Goal: Transaction & Acquisition: Subscribe to service/newsletter

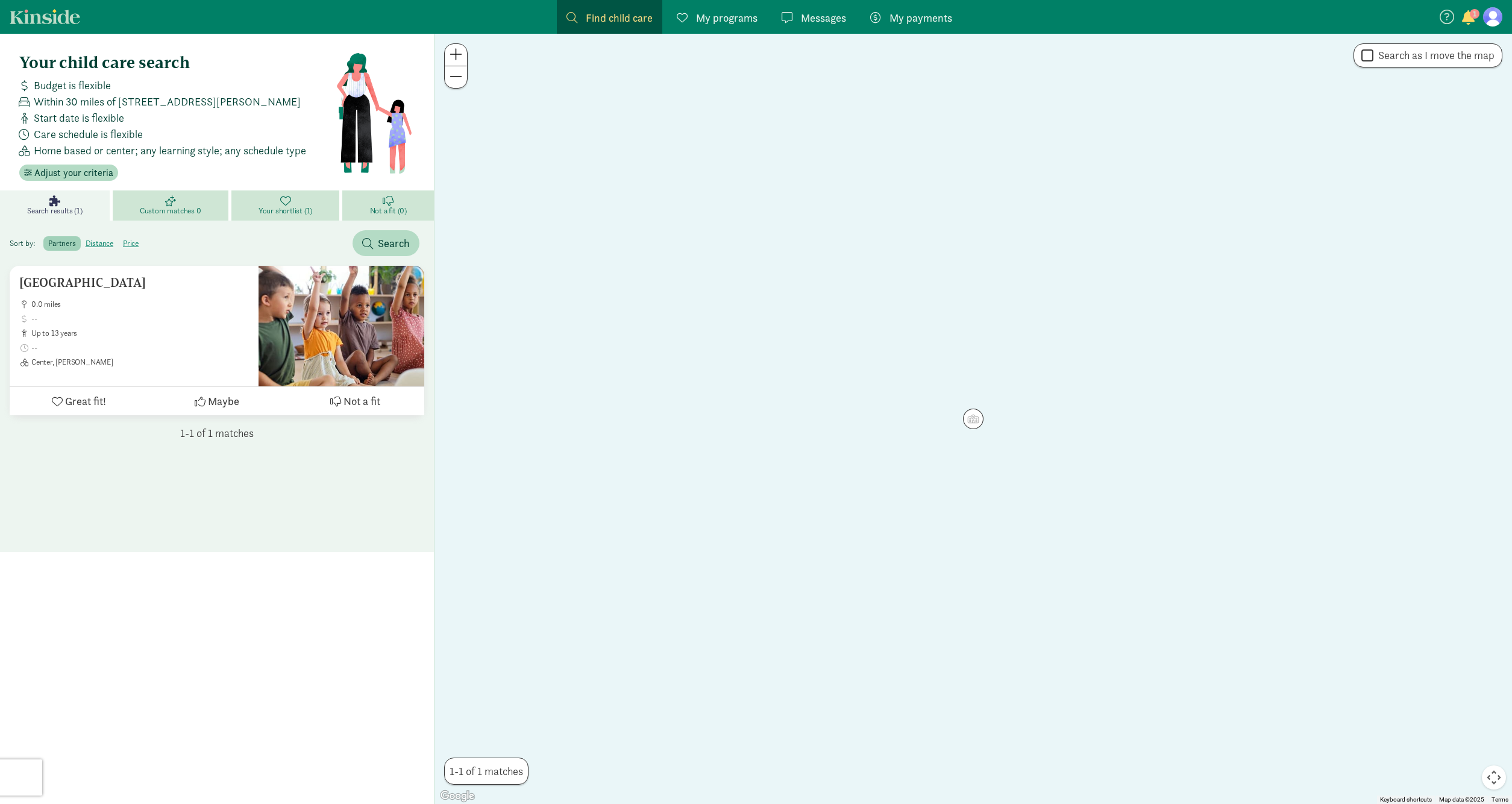
click at [1470, 11] on span "button" at bounding box center [1468, 17] width 13 height 14
click at [1423, 47] on span "La Escuelita [GEOGRAPHIC_DATA] - [GEOGRAPHIC_DATA] has invited you to enroll in…" at bounding box center [1392, 56] width 148 height 32
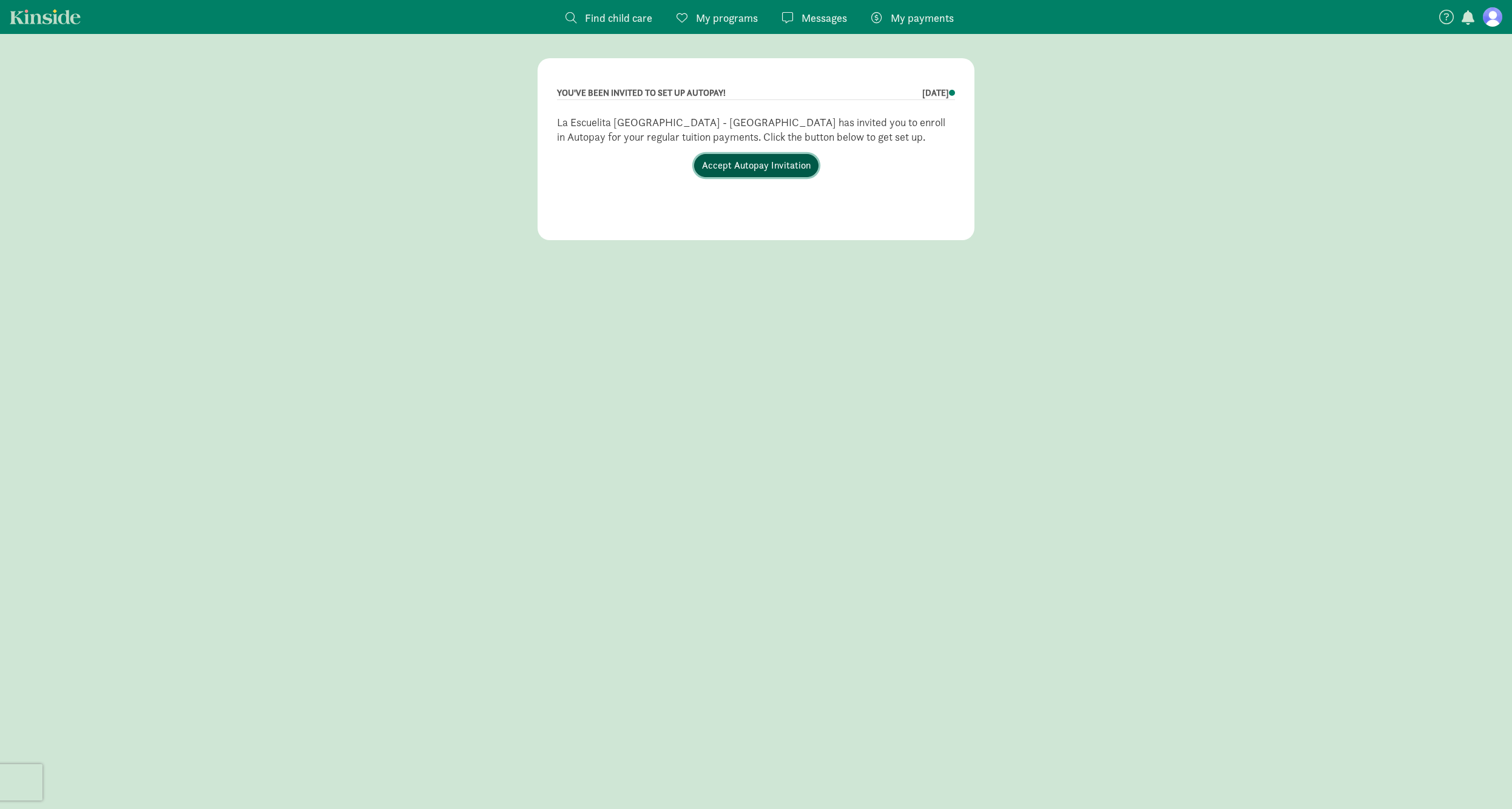
click at [784, 166] on link "Accept Autopay Invitation" at bounding box center [756, 166] width 124 height 23
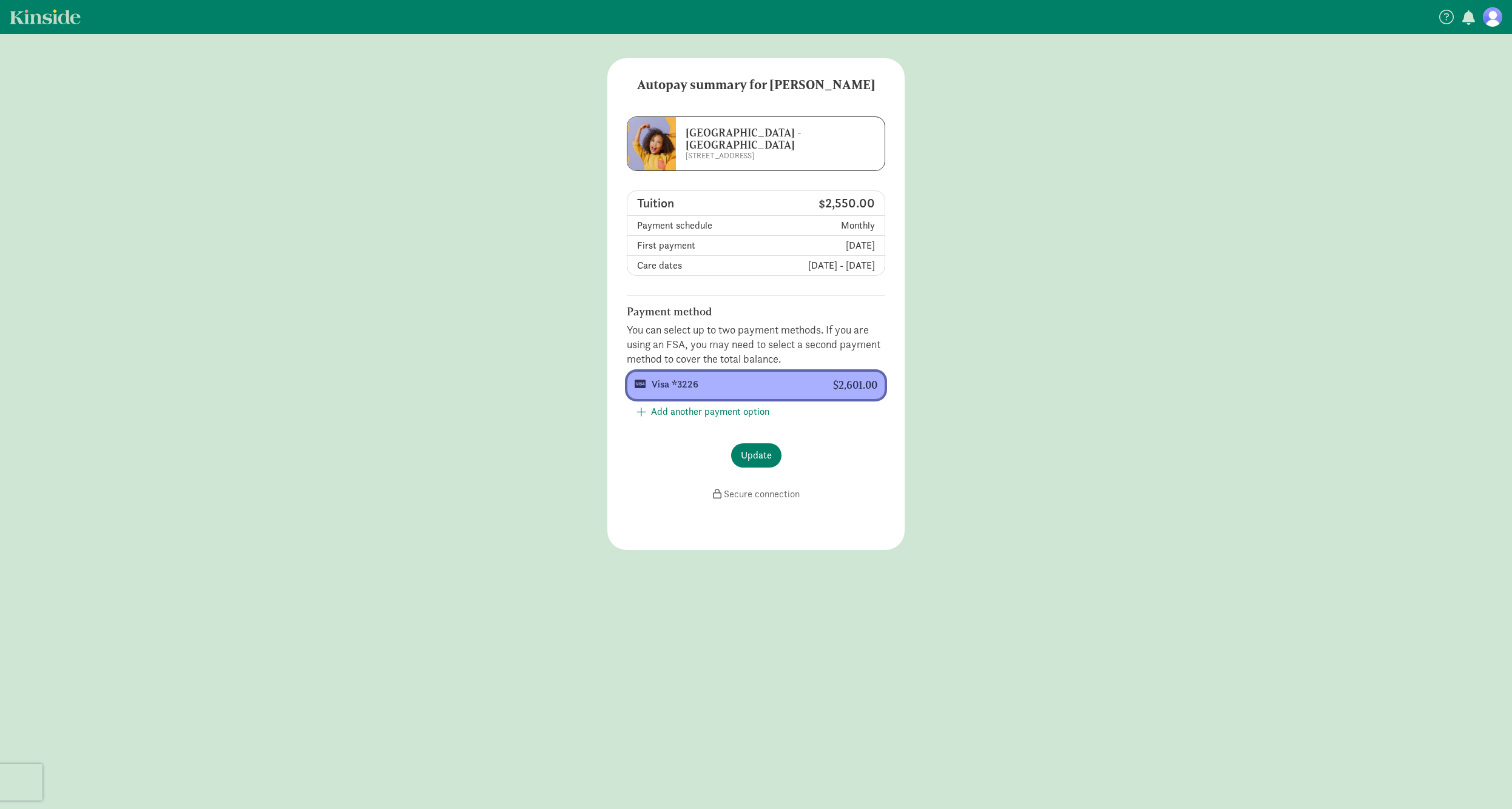
click at [689, 382] on div "Visa *3226" at bounding box center [733, 384] width 162 height 14
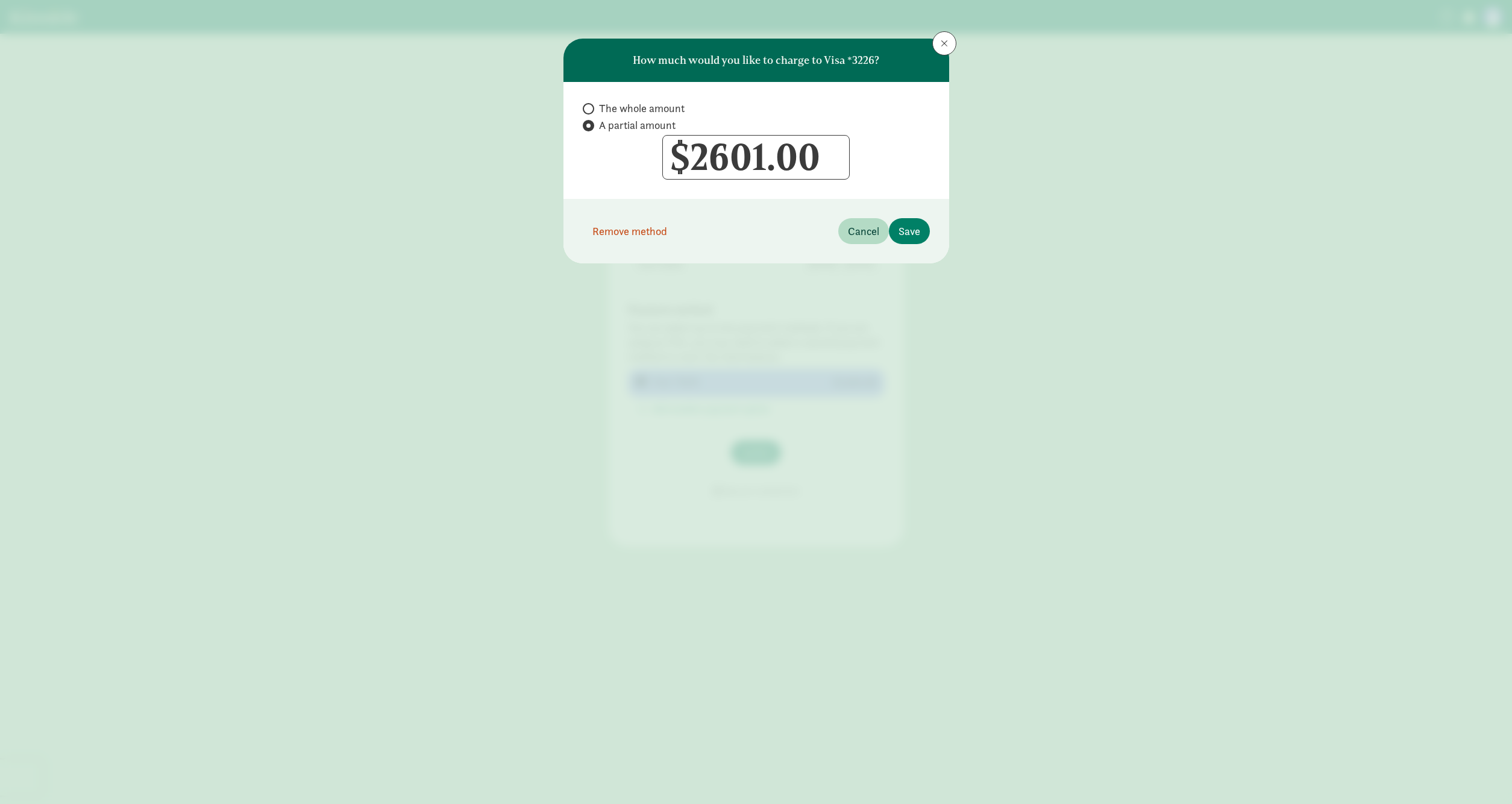
click at [645, 110] on span "The whole amount" at bounding box center [641, 108] width 85 height 14
click at [590, 110] on input "The whole amount" at bounding box center [587, 108] width 8 height 8
radio input "true"
radio input "false"
click at [645, 108] on span "The whole amount" at bounding box center [641, 108] width 85 height 14
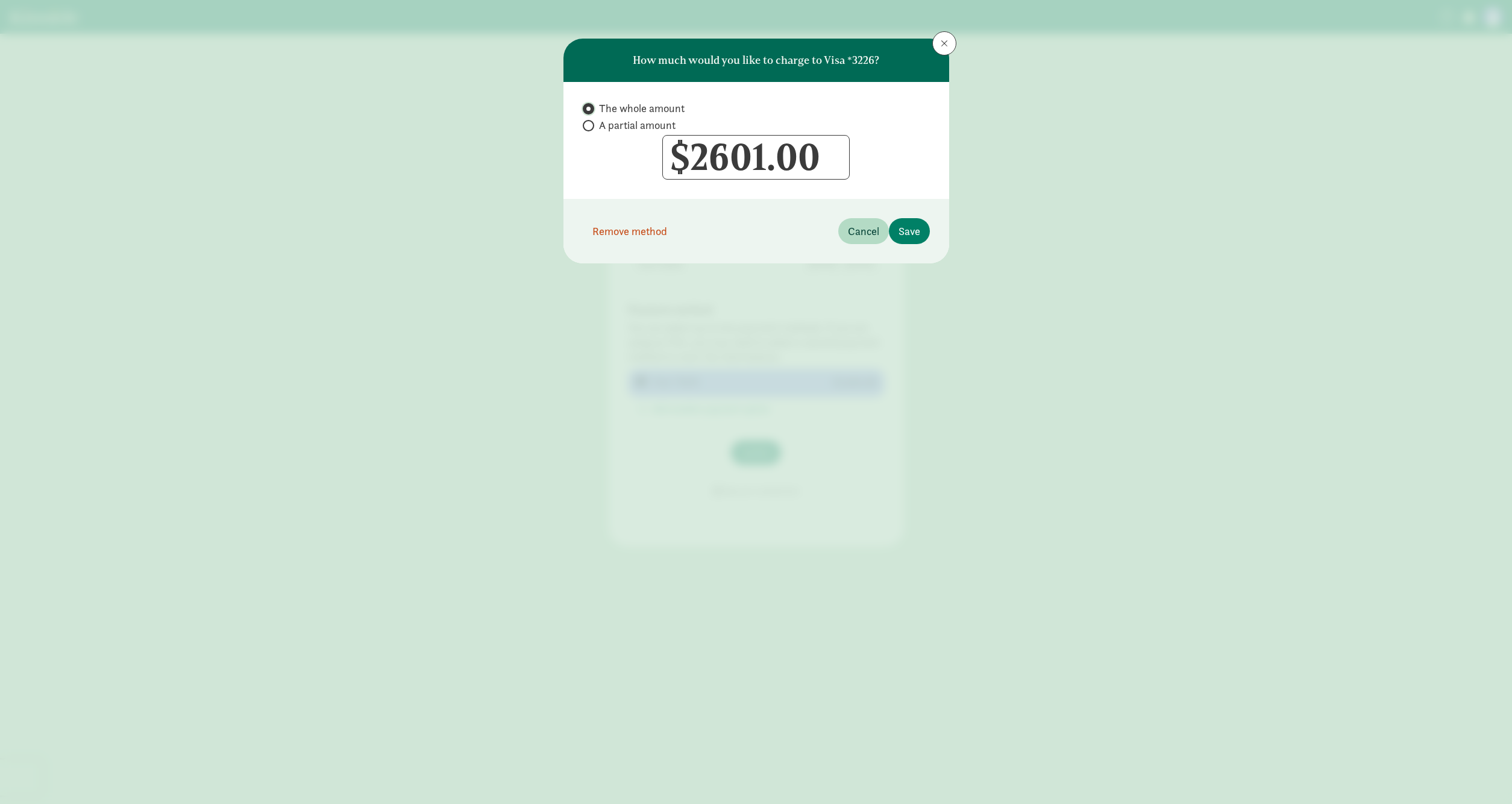
click at [590, 108] on input "The whole amount" at bounding box center [587, 108] width 8 height 8
click at [906, 235] on span "Save" at bounding box center [909, 231] width 21 height 16
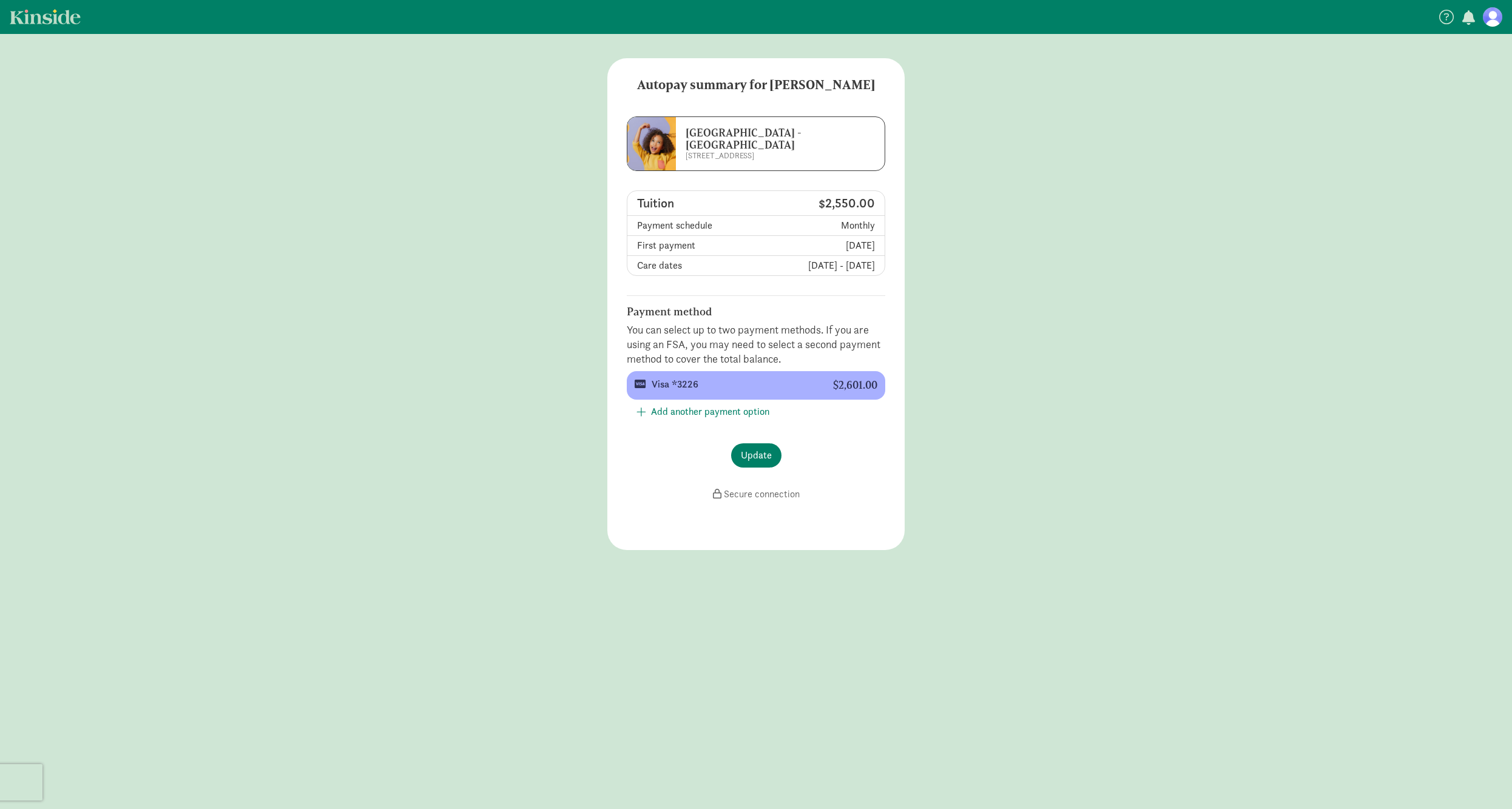
click at [446, 320] on main "Autopay summary for Ingrid La Escuelita Bilingual School - Green Lake 7107 Wood…" at bounding box center [756, 304] width 1512 height 492
click at [759, 456] on span "Update" at bounding box center [756, 456] width 31 height 14
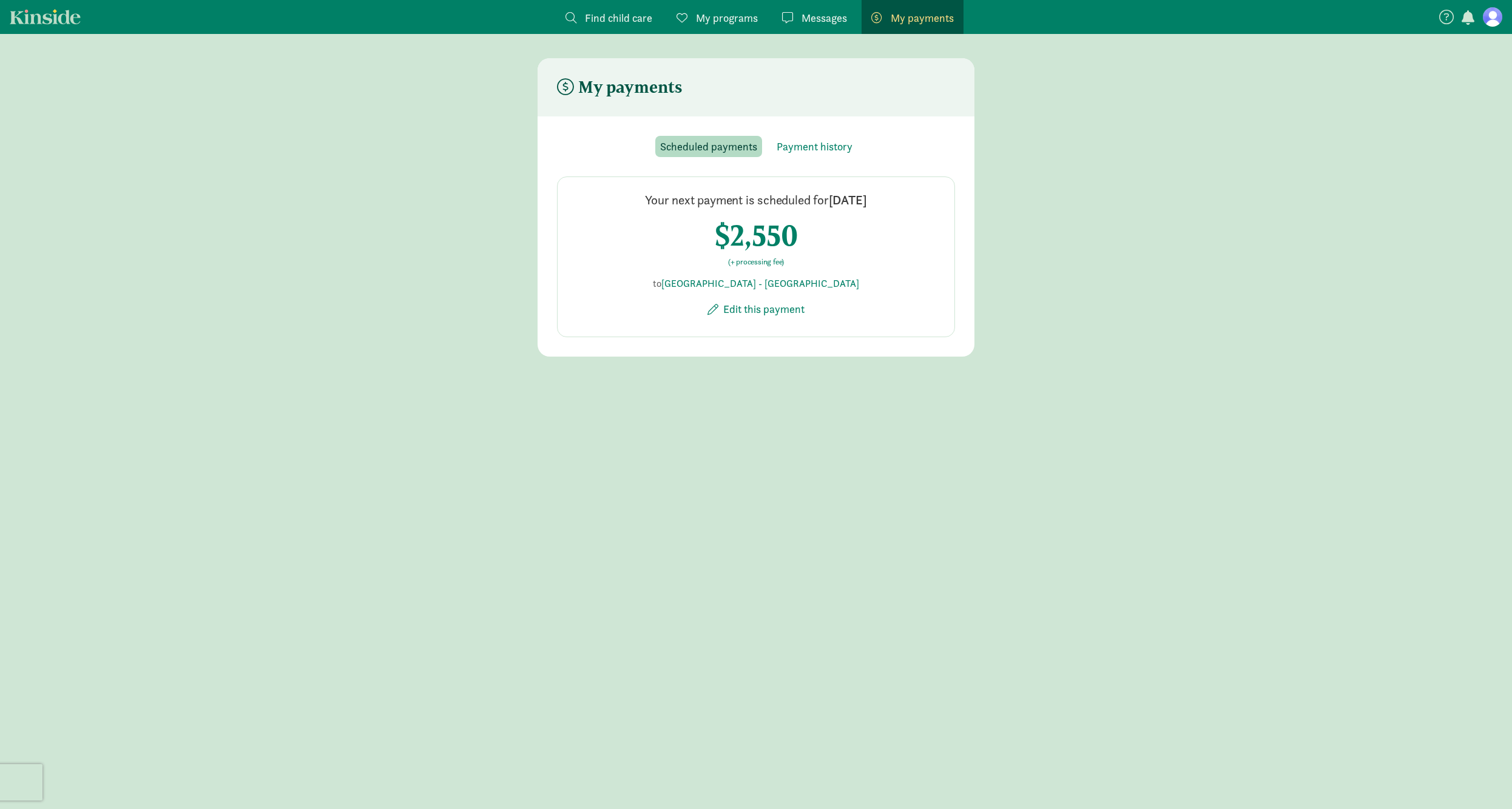
click at [756, 260] on p "(+ processing fee)" at bounding box center [756, 262] width 83 height 9
click at [787, 151] on span "Payment history" at bounding box center [814, 146] width 76 height 17
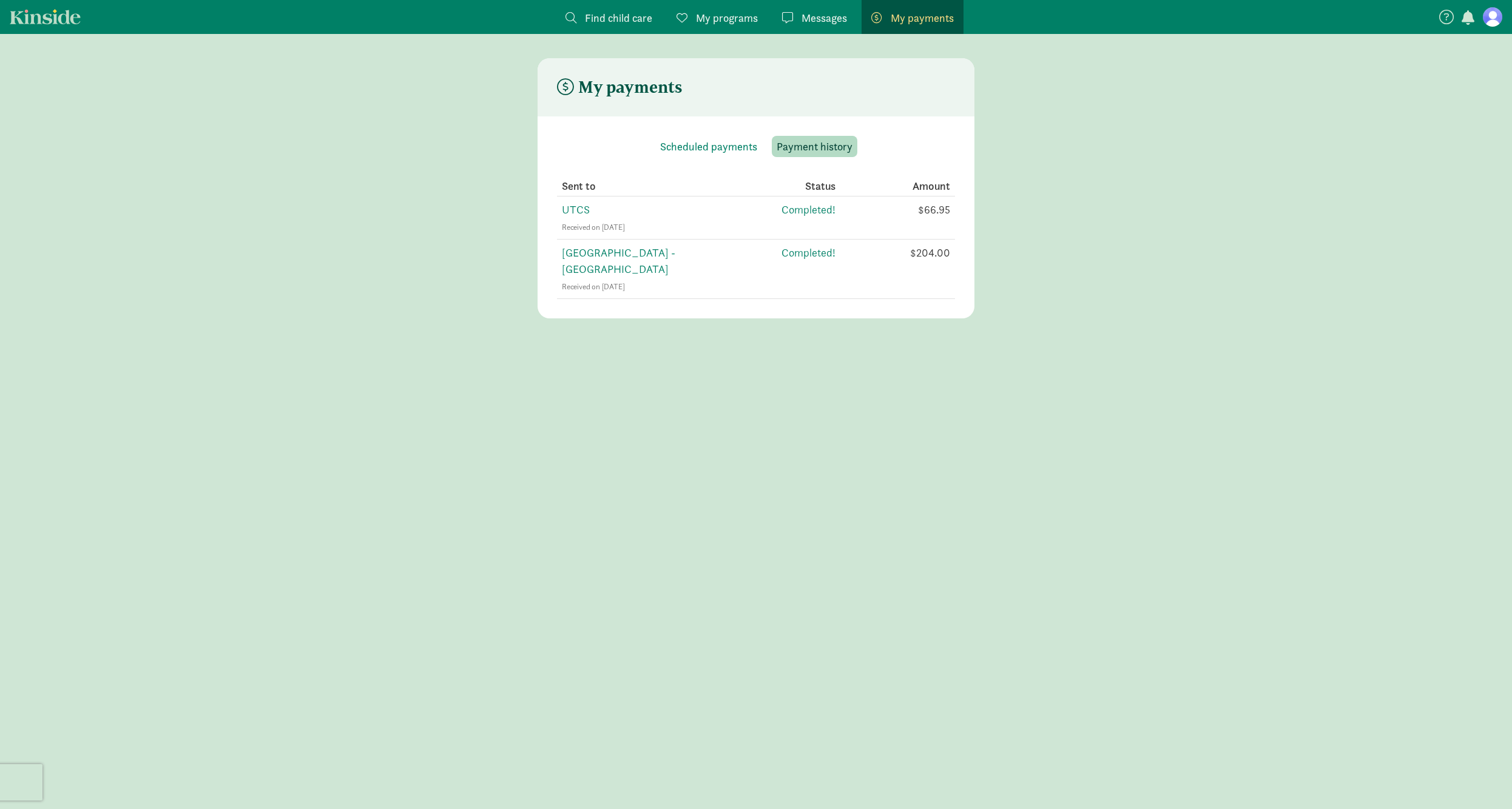
click at [728, 19] on span "My programs" at bounding box center [727, 17] width 62 height 17
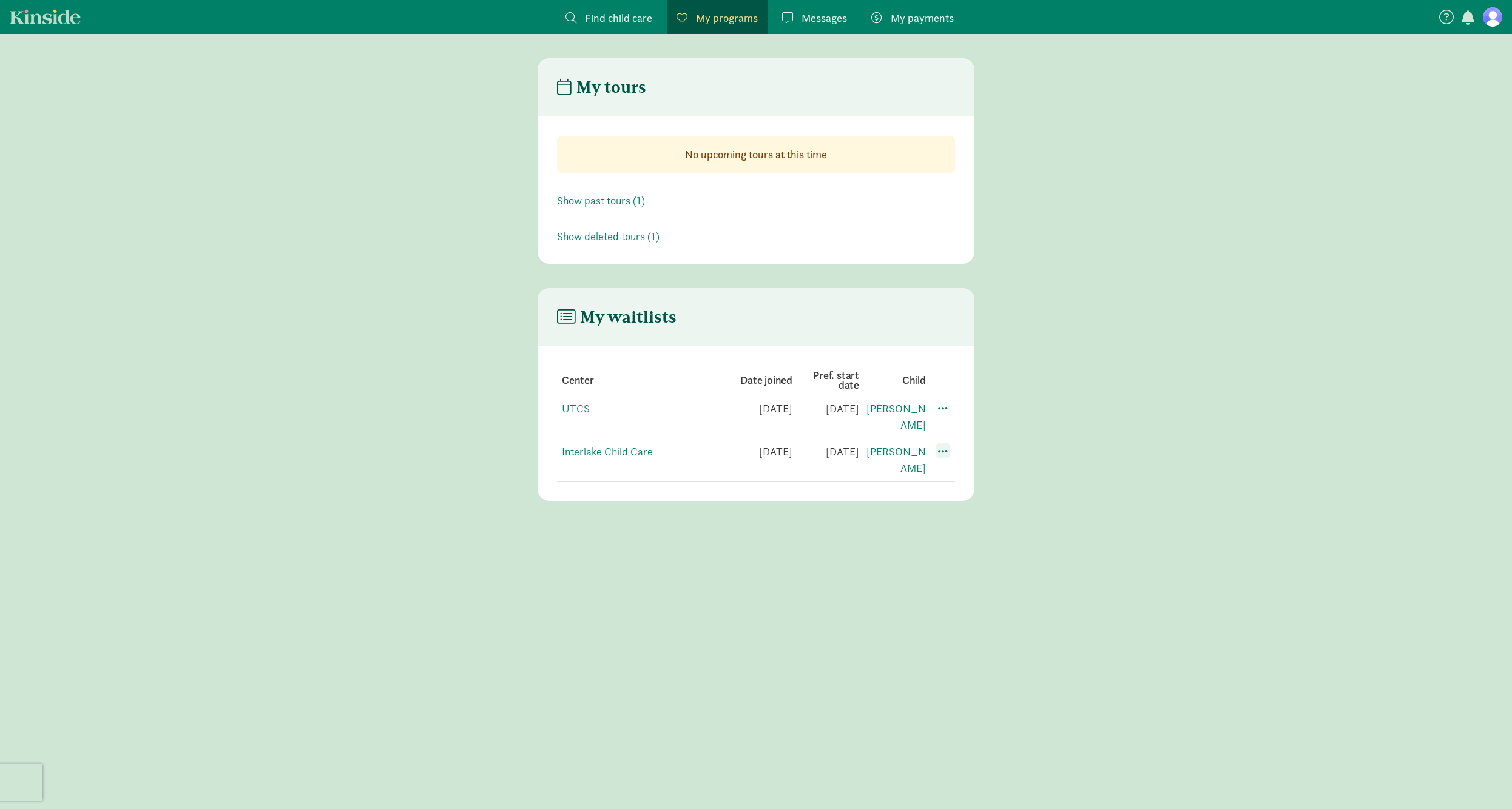
click at [940, 443] on span at bounding box center [942, 451] width 14 height 14
click at [1073, 332] on main "My waitlists Center Date joined Pref. start date Child UTCS 4/9/2025 8/4/2025 I…" at bounding box center [756, 394] width 1512 height 213
click at [898, 17] on span "My payments" at bounding box center [921, 17] width 63 height 17
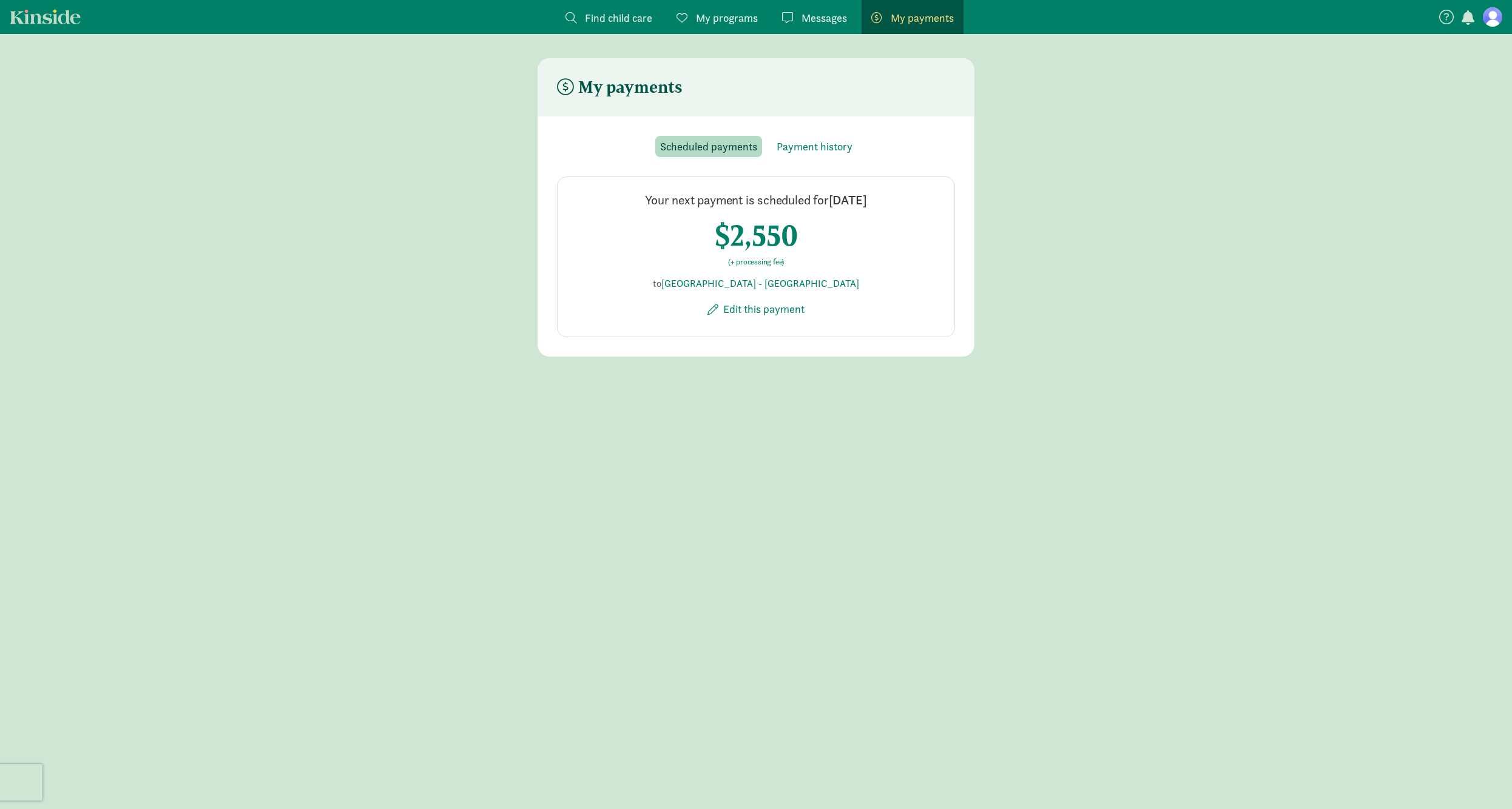
click at [1492, 17] on figure at bounding box center [1492, 17] width 19 height 19
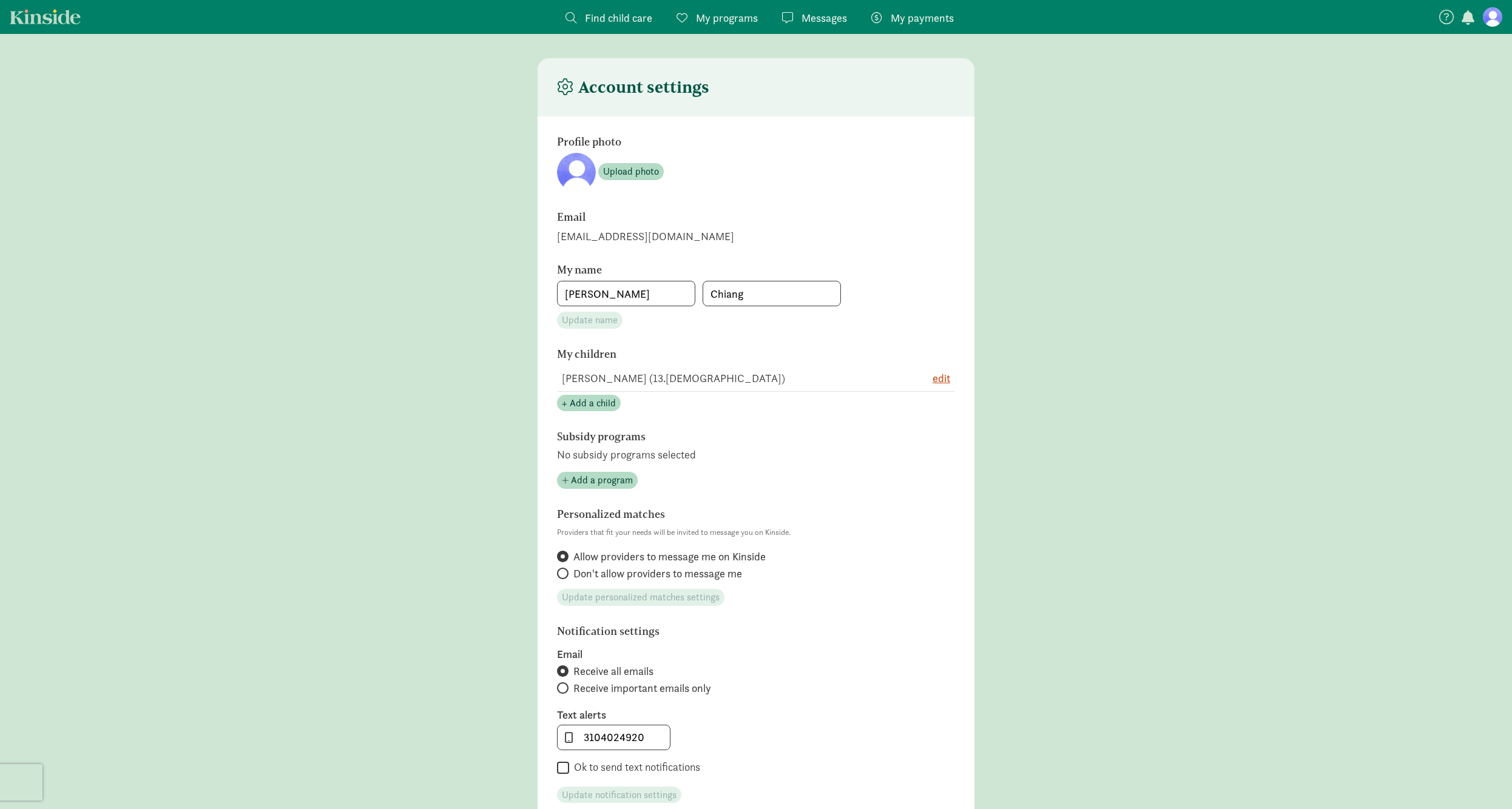
click at [1164, 329] on main "Account settings Profile photo Upload photo Email mkchiang@outlook.com My name …" at bounding box center [756, 548] width 1512 height 979
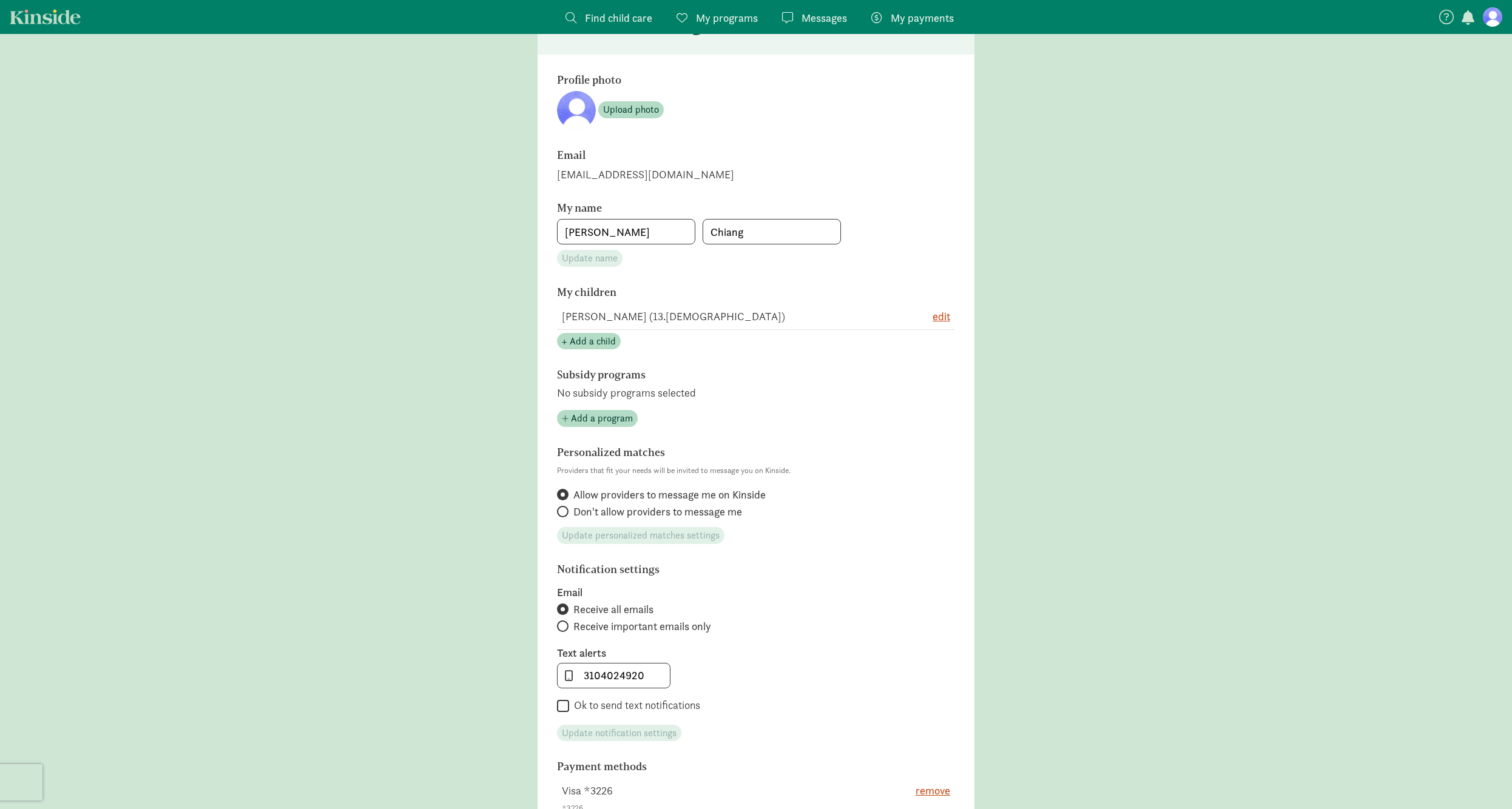
scroll to position [247, 0]
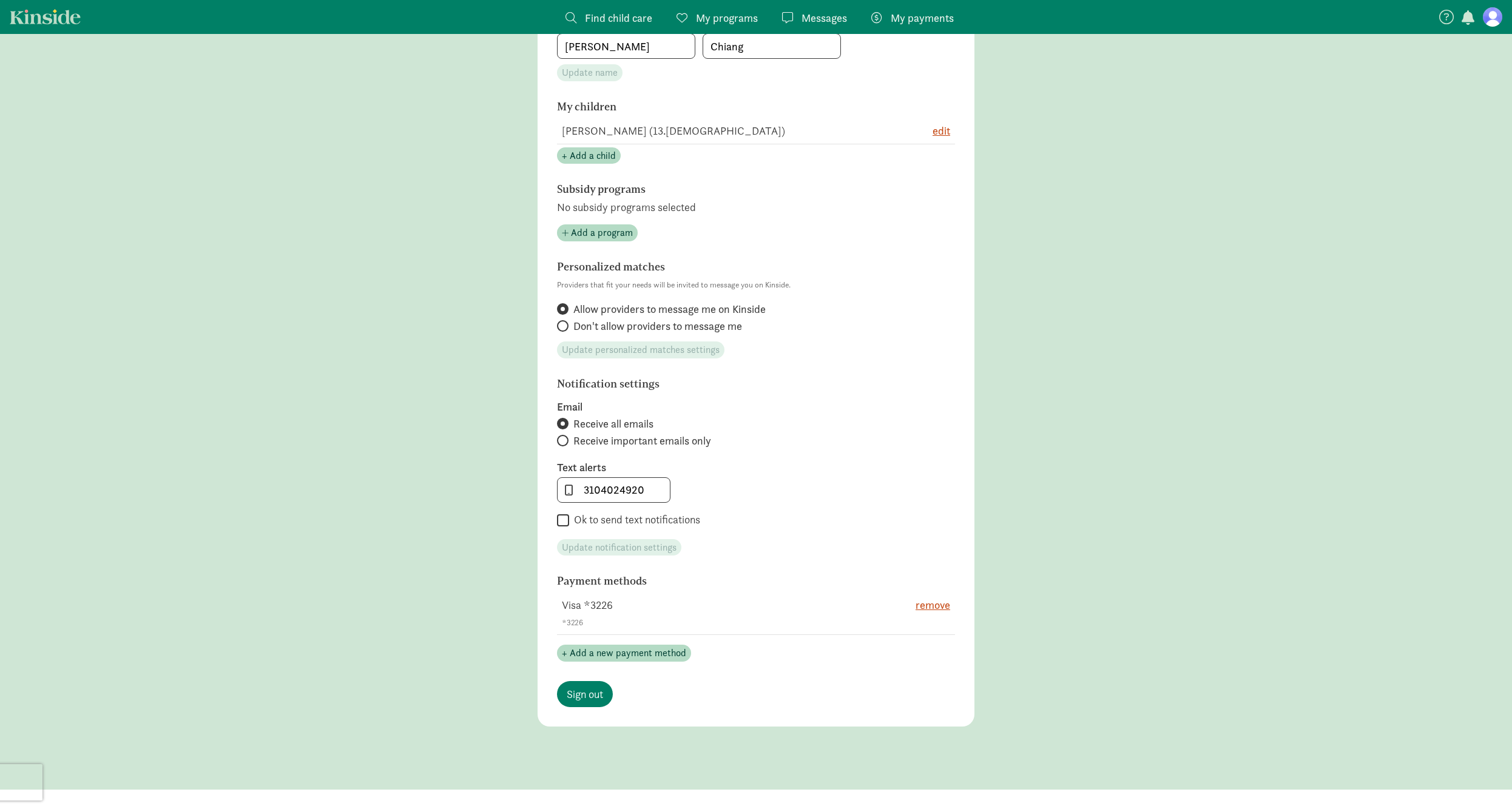
click at [567, 521] on input "Ok to send text notifications" at bounding box center [562, 521] width 12 height 17
checkbox input "true"
click at [611, 548] on span "Update notification settings" at bounding box center [619, 548] width 115 height 14
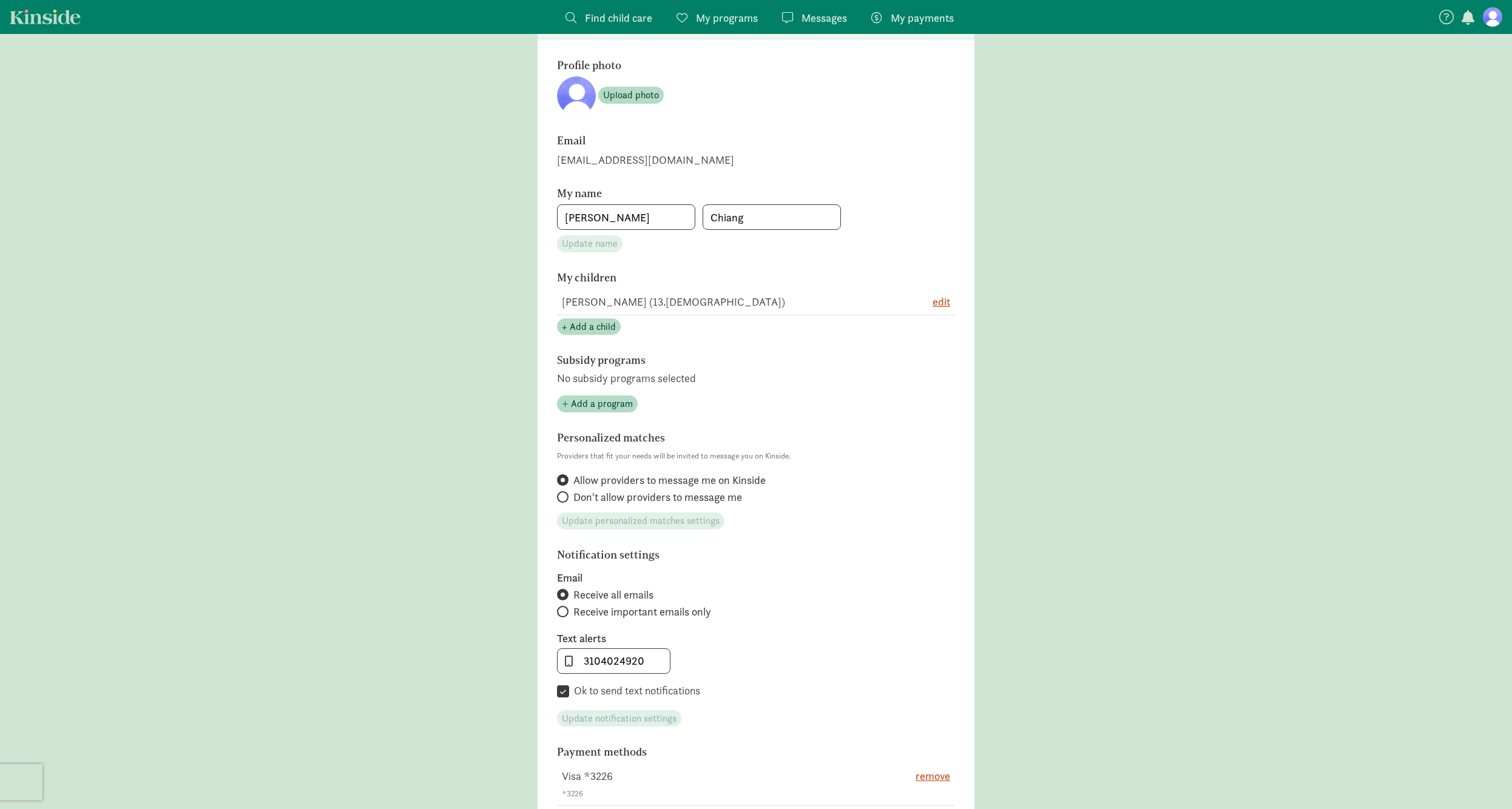
scroll to position [0, 0]
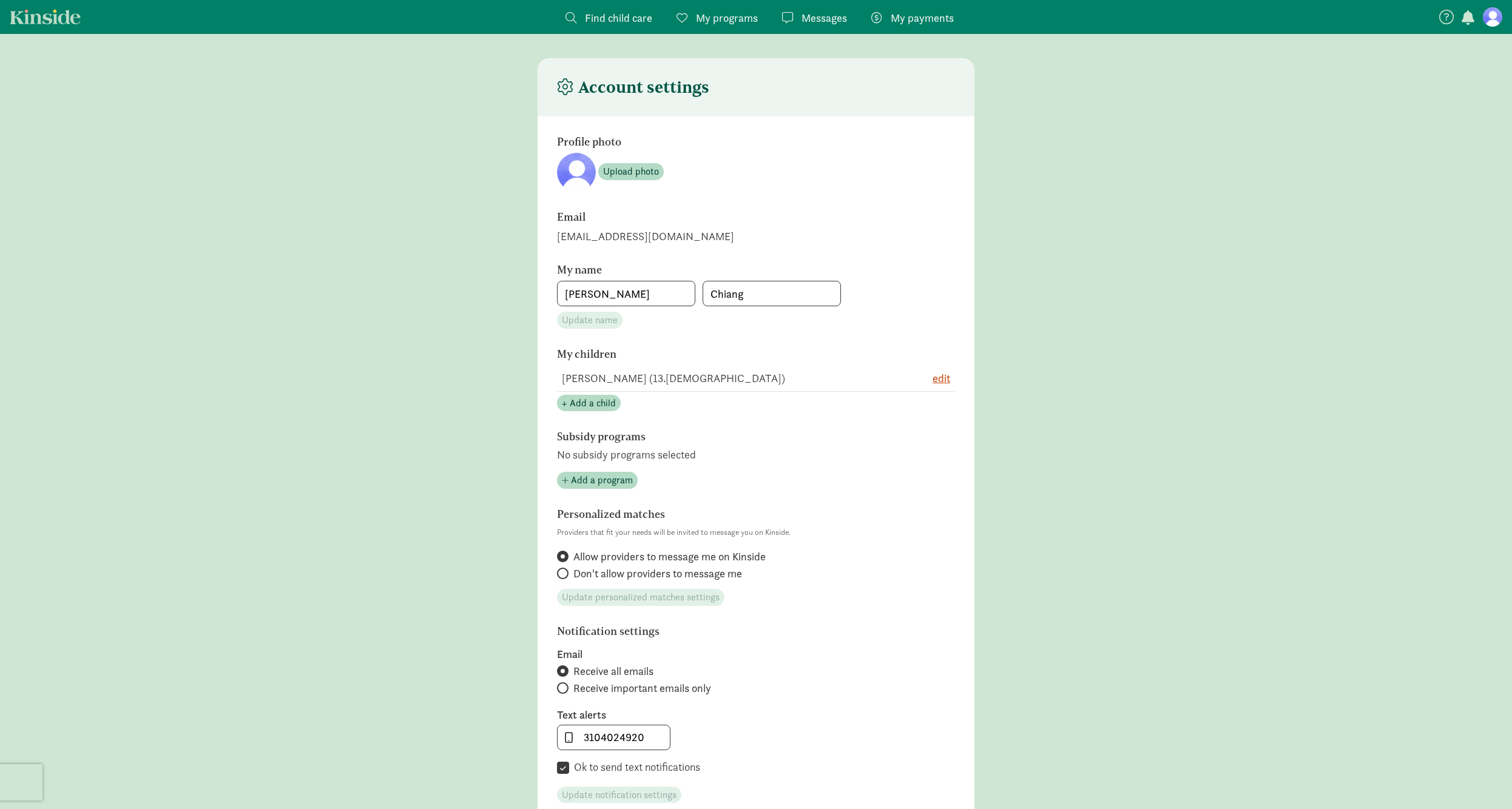
click at [714, 16] on span "My programs" at bounding box center [727, 17] width 62 height 17
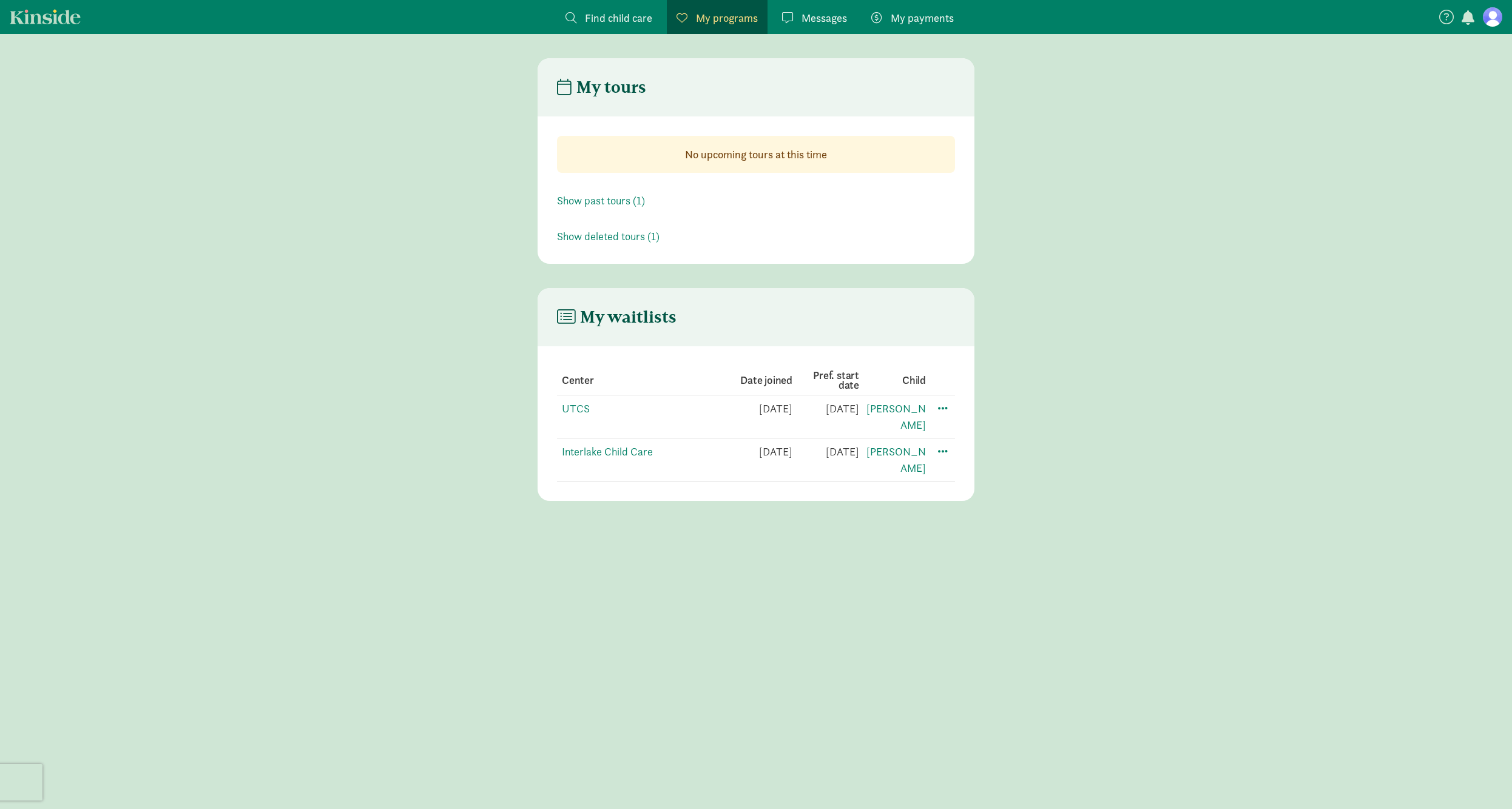
click at [1487, 17] on figure at bounding box center [1492, 17] width 19 height 19
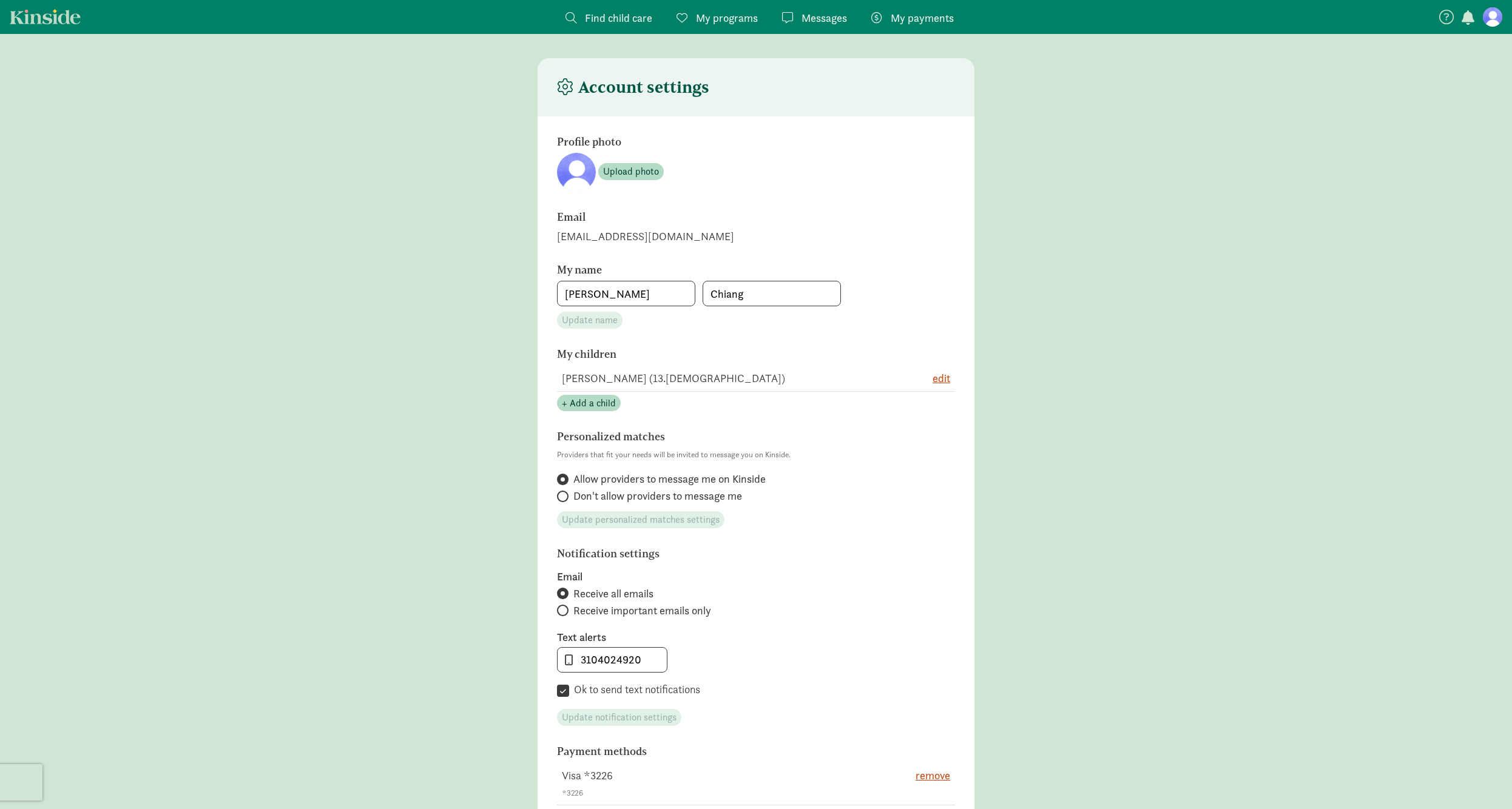
click at [713, 14] on span "My programs" at bounding box center [727, 17] width 62 height 17
